Goal: Navigation & Orientation: Find specific page/section

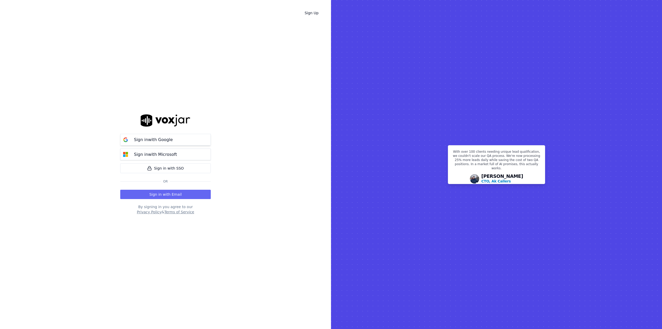
click at [171, 139] on div "Sign in with Google" at bounding box center [153, 140] width 45 height 6
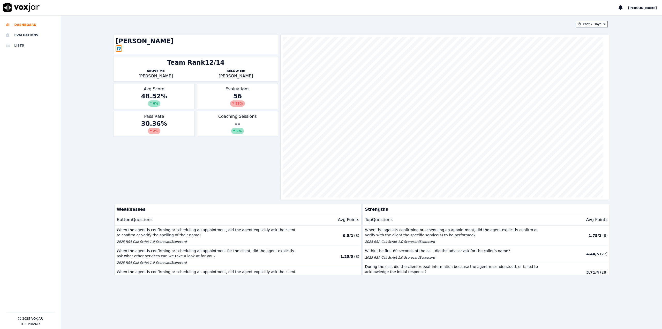
drag, startPoint x: 219, startPoint y: 183, endPoint x: 290, endPoint y: 204, distance: 73.7
click at [220, 184] on div "Jason Luong Team Rank 12/14 Above Me Jess Meza Garcia Below Me Harley Santos Av…" at bounding box center [361, 117] width 497 height 165
click at [641, 163] on div "Past 7 Days Jason Luong Team Rank 12/14 Above Me Jess Meza Garcia Below Me Harl…" at bounding box center [361, 172] width 601 height 313
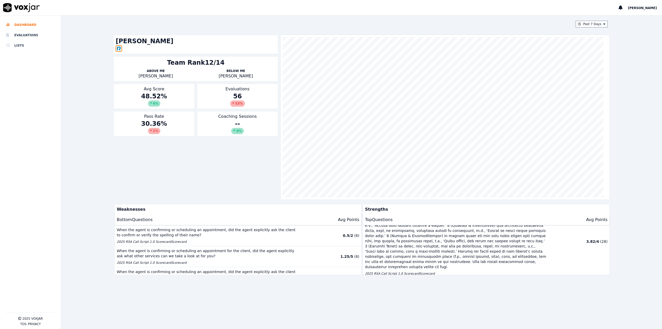
click at [485, 300] on div "Past 7 Days Jason Luong Team Rank 12/14 Above Me Jess Meza Garcia Below Me Harl…" at bounding box center [361, 172] width 501 height 313
click at [319, 303] on div "Past 7 Days Jason Luong Team Rank 12/14 Above Me Jess Meza Garcia Below Me Harl…" at bounding box center [361, 172] width 501 height 313
click at [320, 290] on div "Past 7 Days Jason Luong Team Rank 12/14 Above Me Jess Meza Garcia Below Me Harl…" at bounding box center [361, 172] width 501 height 313
